Goal: Task Accomplishment & Management: Manage account settings

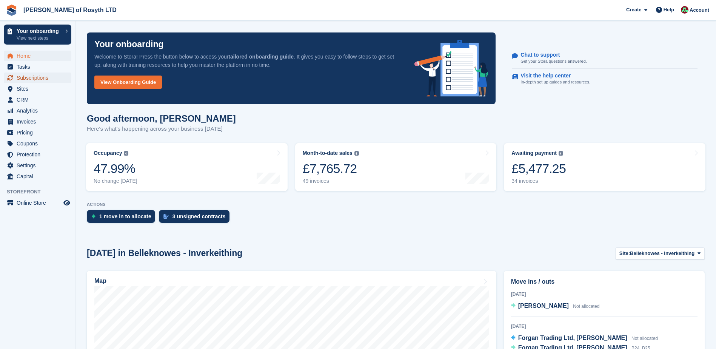
click at [29, 78] on span "Subscriptions" at bounding box center [39, 77] width 45 height 11
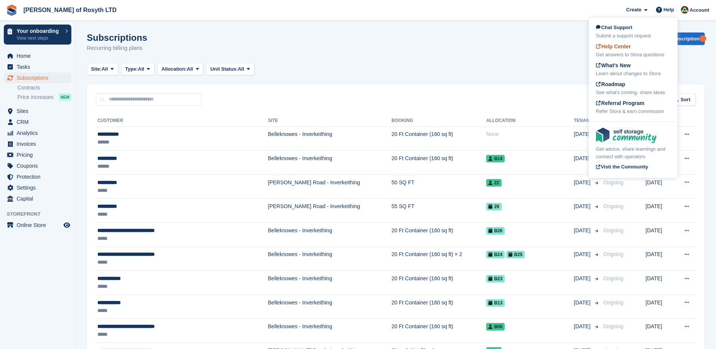
click at [634, 52] on div "Get answers to Stora questions" at bounding box center [633, 55] width 74 height 8
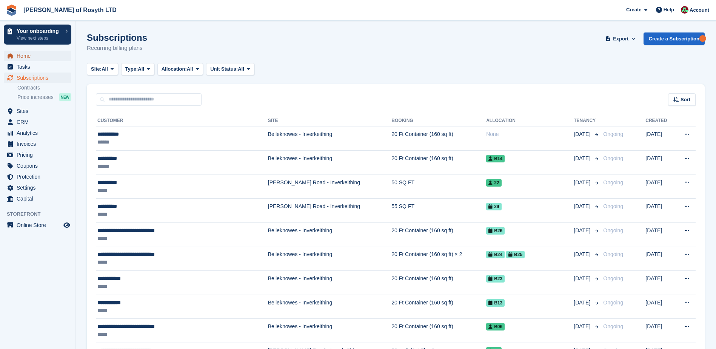
click at [23, 55] on span "Home" at bounding box center [39, 56] width 45 height 11
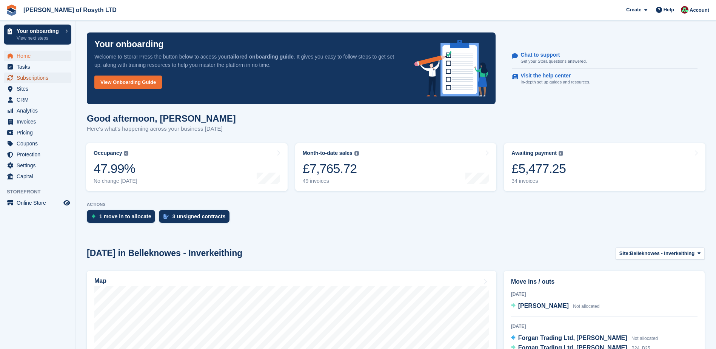
click at [28, 77] on span "Subscriptions" at bounding box center [39, 77] width 45 height 11
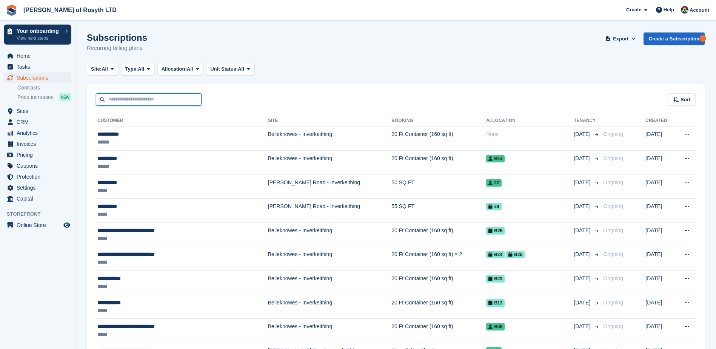
click at [121, 101] on input "text" at bounding box center [149, 99] width 106 height 12
type input "******"
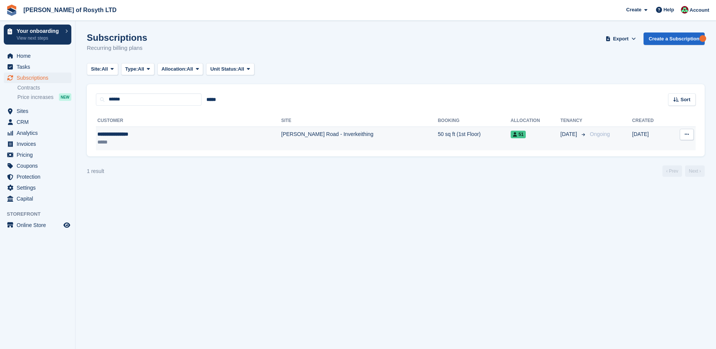
click at [114, 134] on div "**********" at bounding box center [151, 134] width 108 height 8
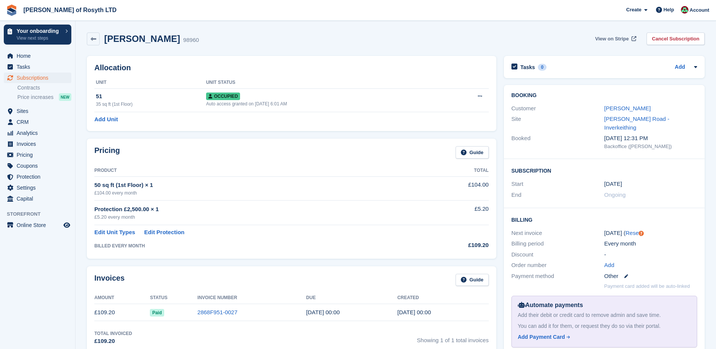
click at [618, 39] on span "View on Stripe" at bounding box center [612, 39] width 34 height 8
click at [622, 38] on span "View on Stripe" at bounding box center [612, 39] width 34 height 8
click at [670, 9] on span "Help" at bounding box center [668, 10] width 11 height 8
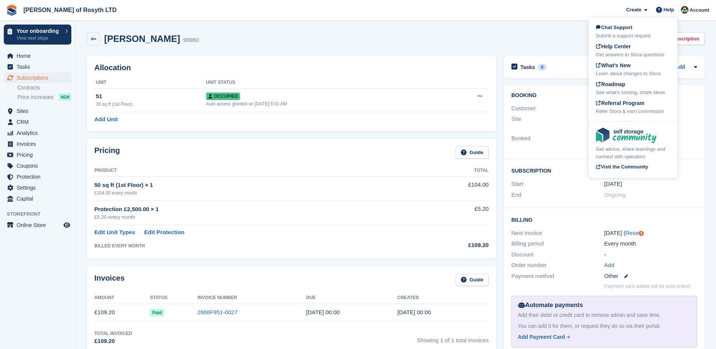
click at [506, 46] on div "Alexander Watson 98960 View on Stripe Cancel Subscription" at bounding box center [395, 40] width 625 height 23
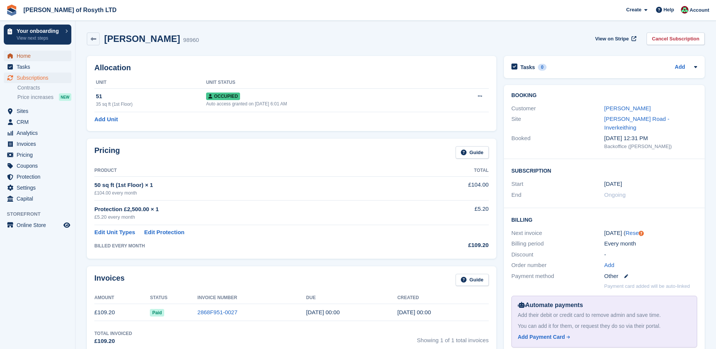
click at [27, 56] on span "Home" at bounding box center [39, 56] width 45 height 11
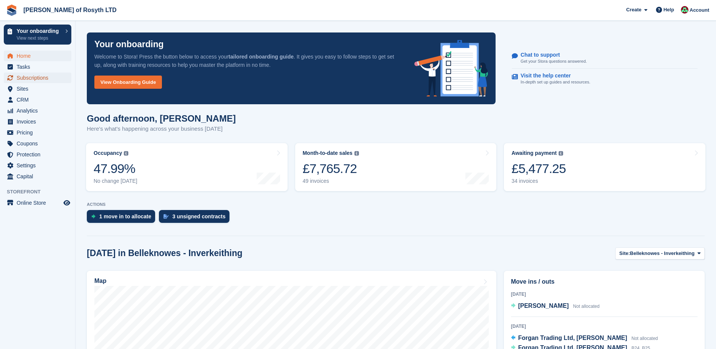
click at [32, 77] on span "Subscriptions" at bounding box center [39, 77] width 45 height 11
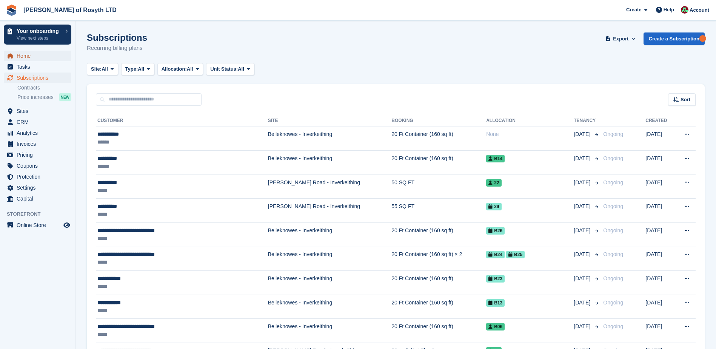
click at [23, 56] on span "Home" at bounding box center [39, 56] width 45 height 11
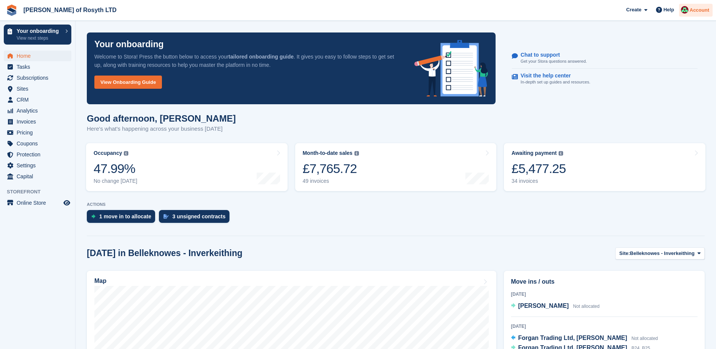
click at [700, 11] on span "Account" at bounding box center [699, 10] width 20 height 8
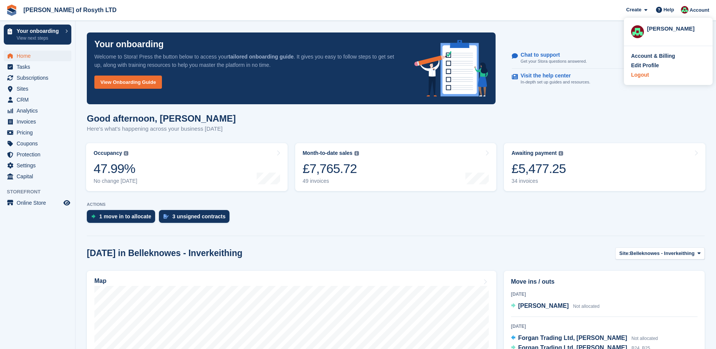
click at [649, 77] on div "Logout" at bounding box center [668, 75] width 74 height 8
